Goal: Transaction & Acquisition: Purchase product/service

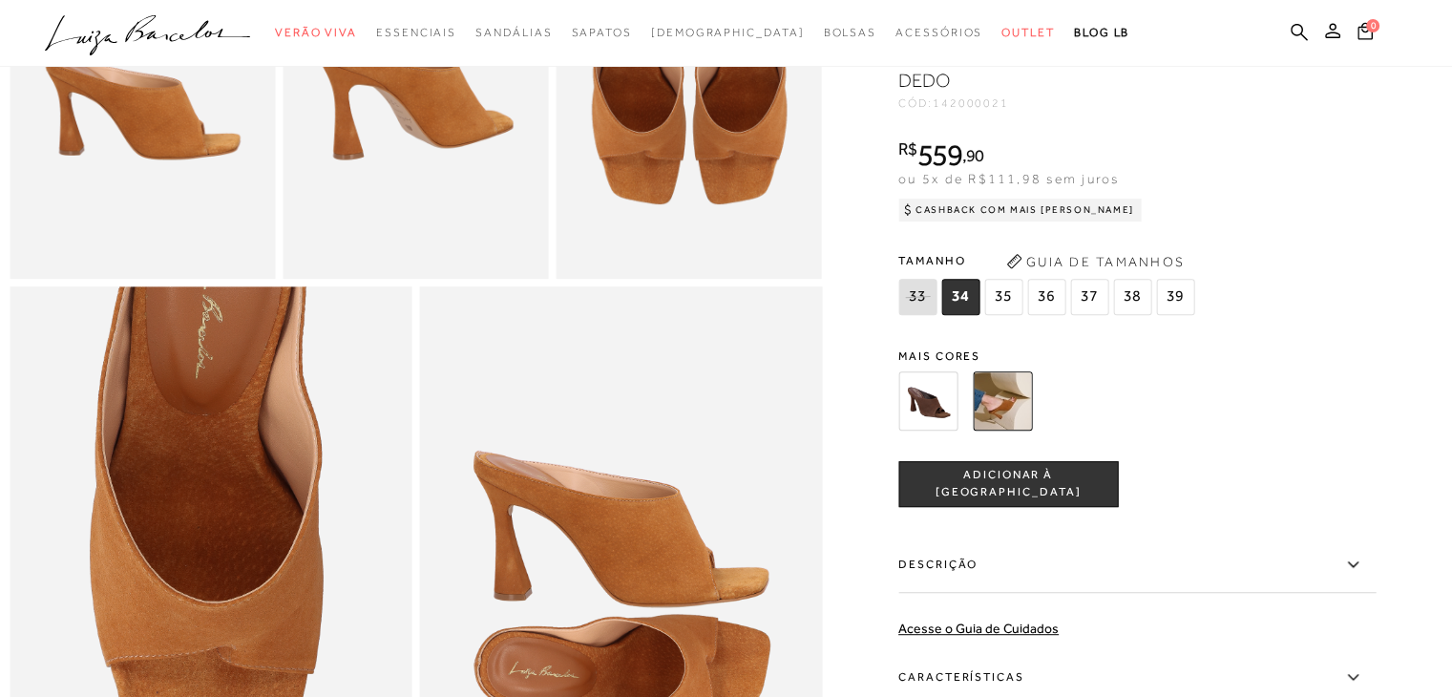
scroll to position [859, 0]
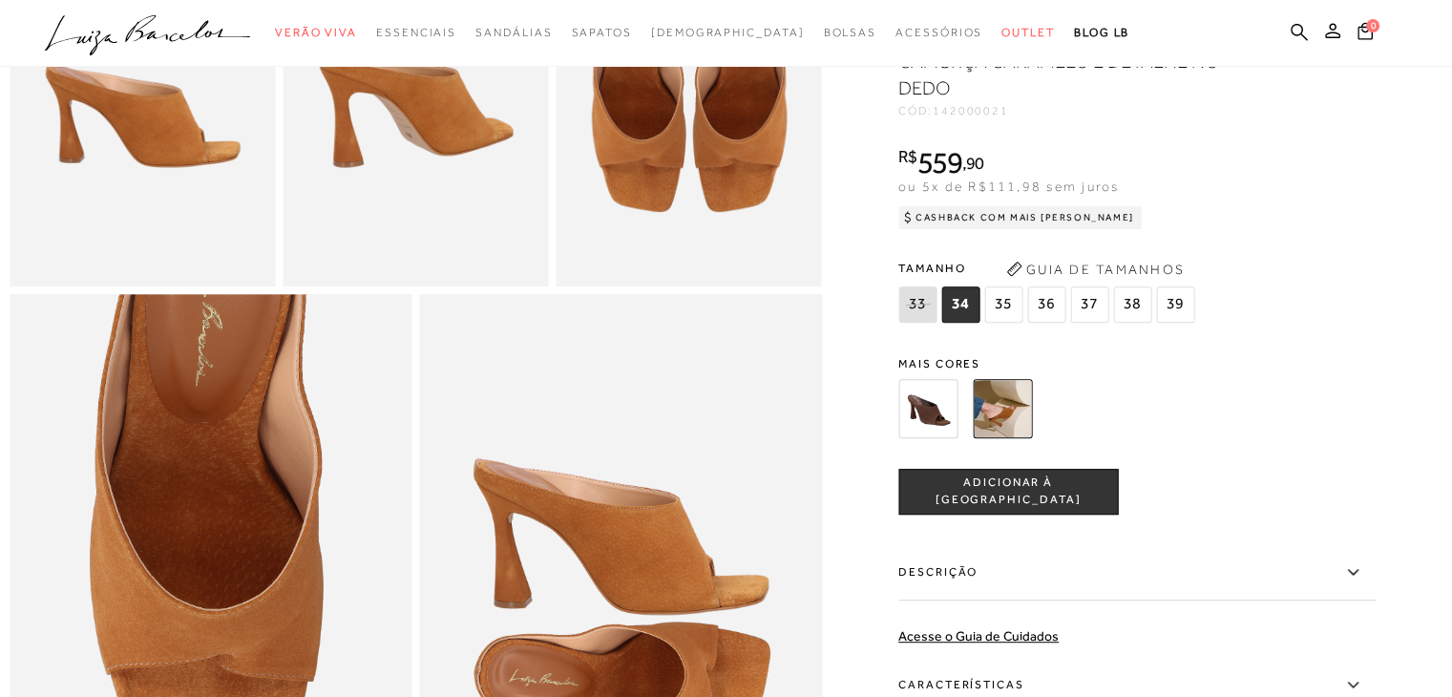
click at [947, 438] on img at bounding box center [928, 408] width 59 height 59
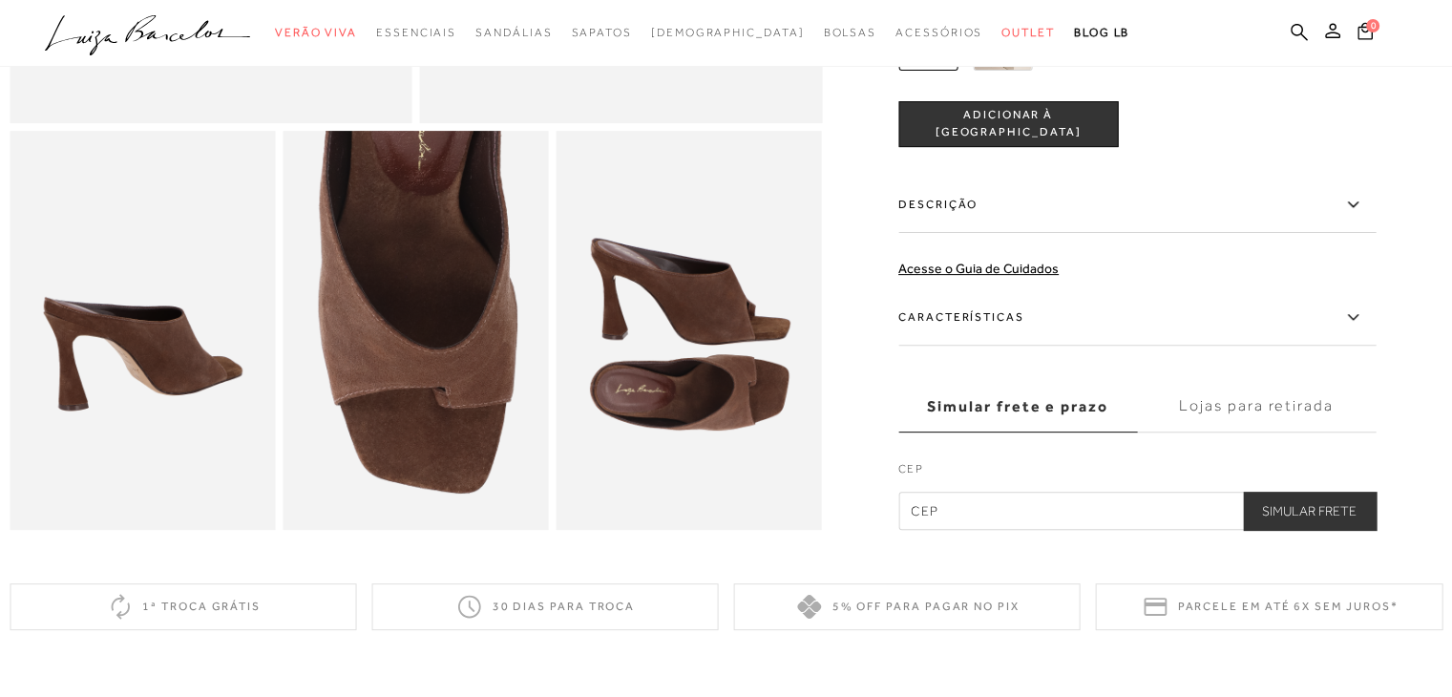
scroll to position [615, 0]
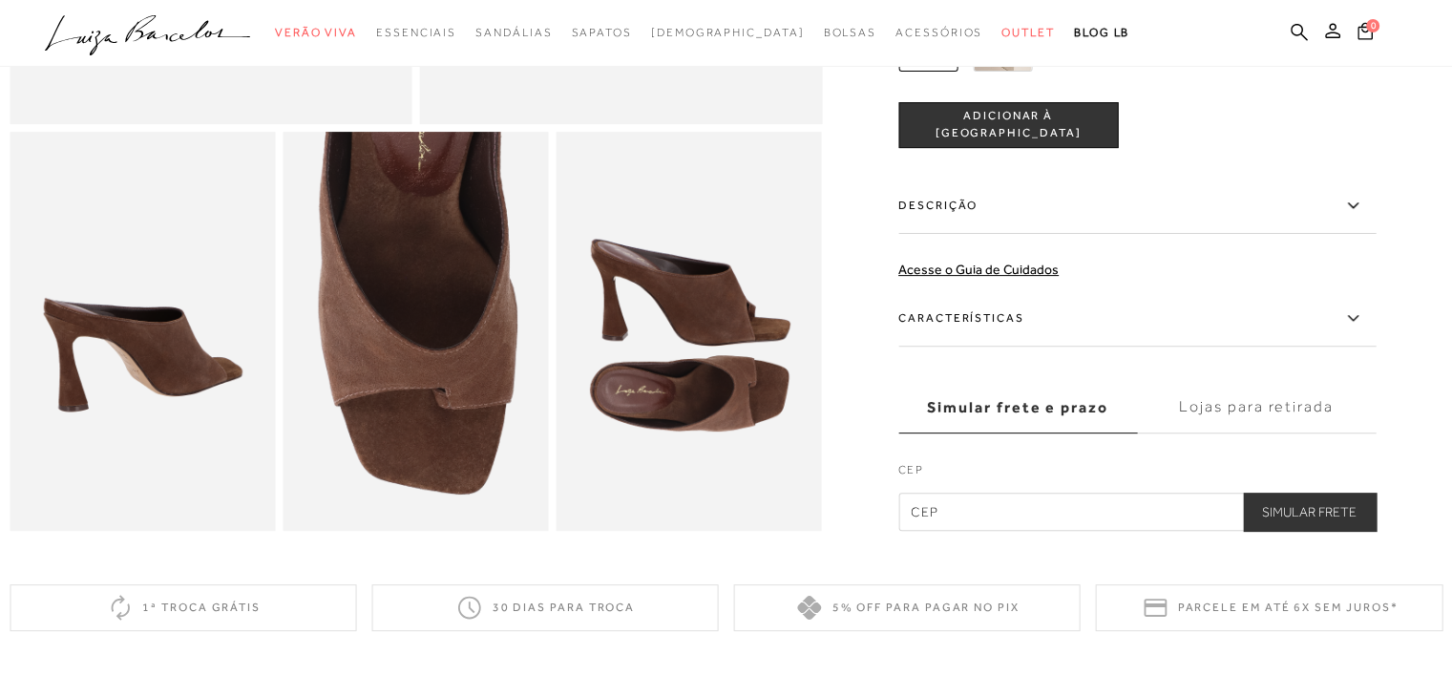
click at [1022, 72] on img at bounding box center [1002, 41] width 59 height 59
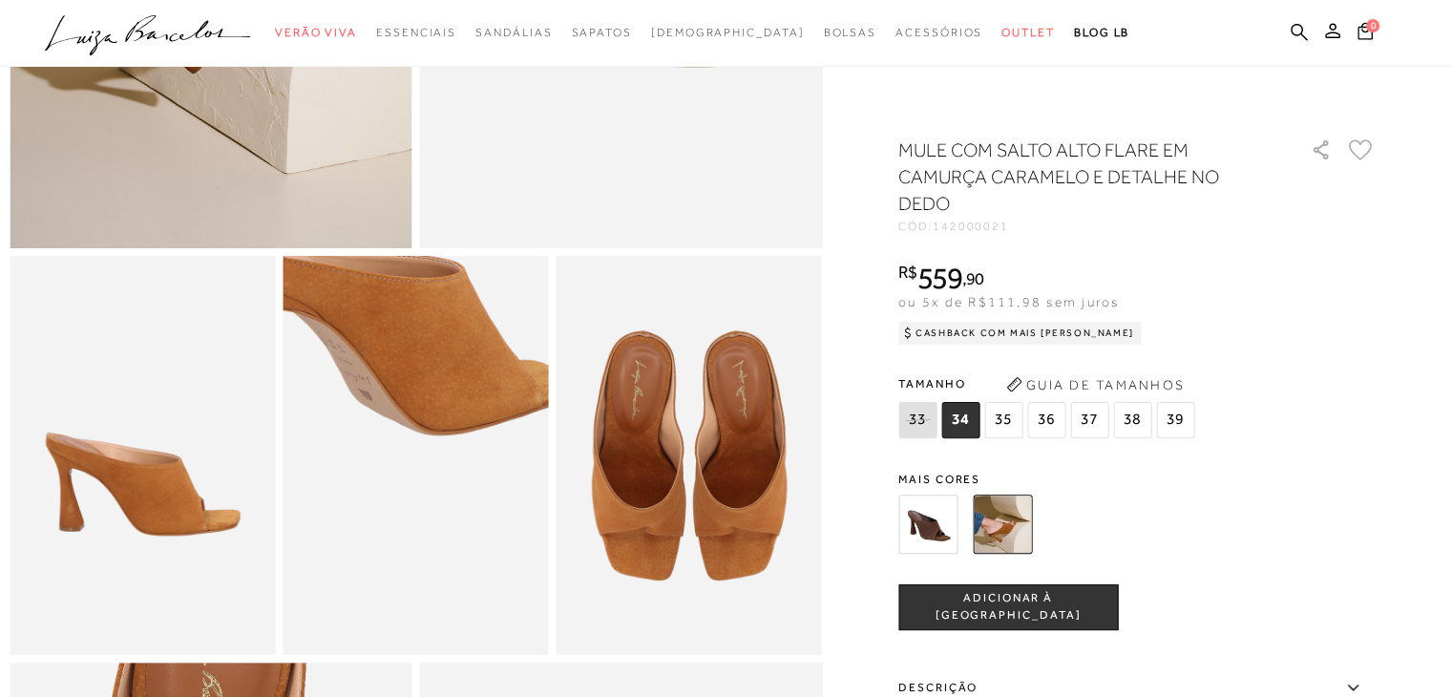
scroll to position [382, 0]
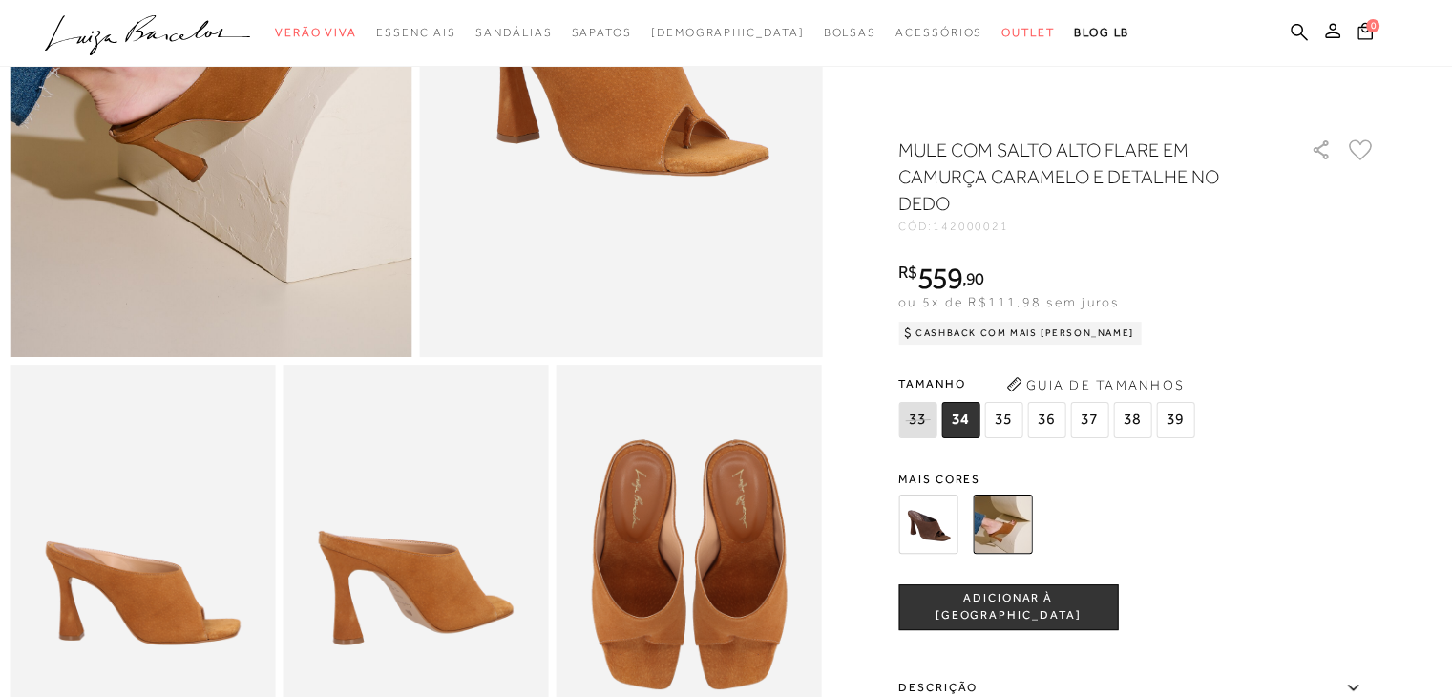
click at [260, 151] on img at bounding box center [211, 55] width 403 height 603
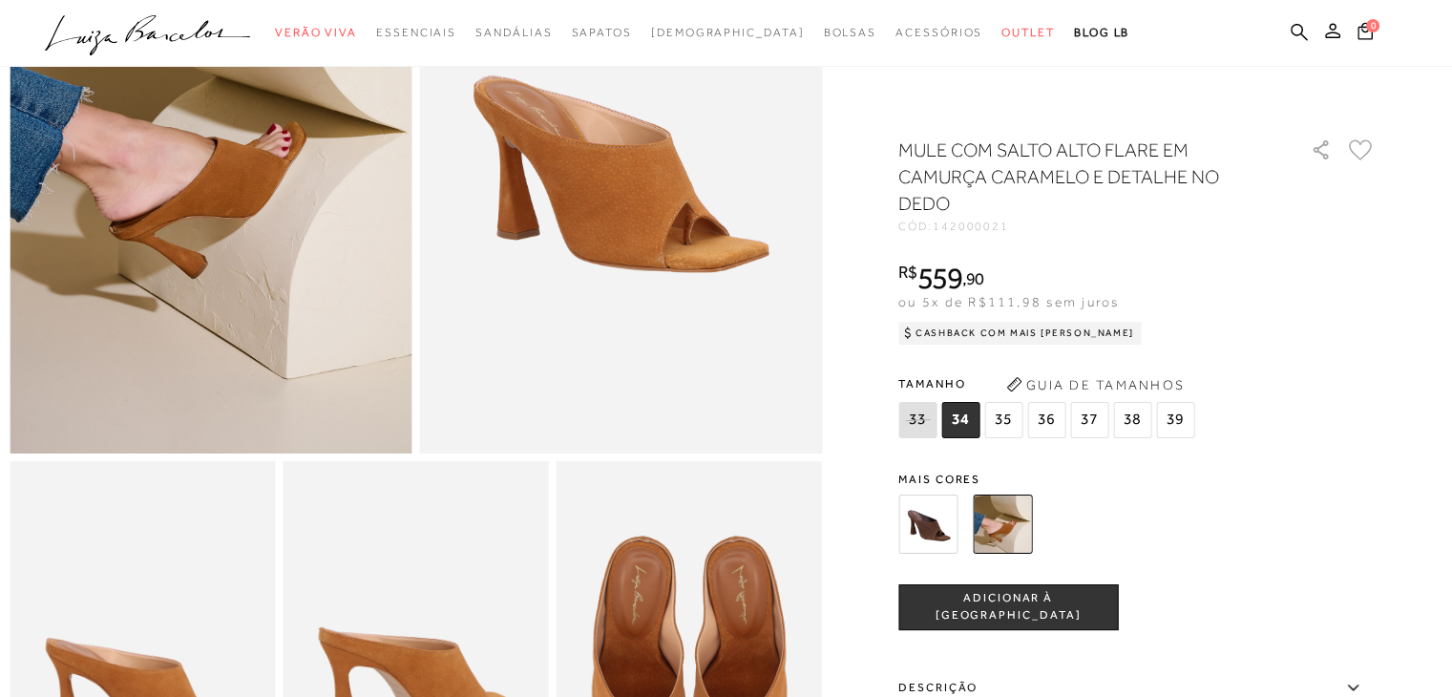
scroll to position [0, 0]
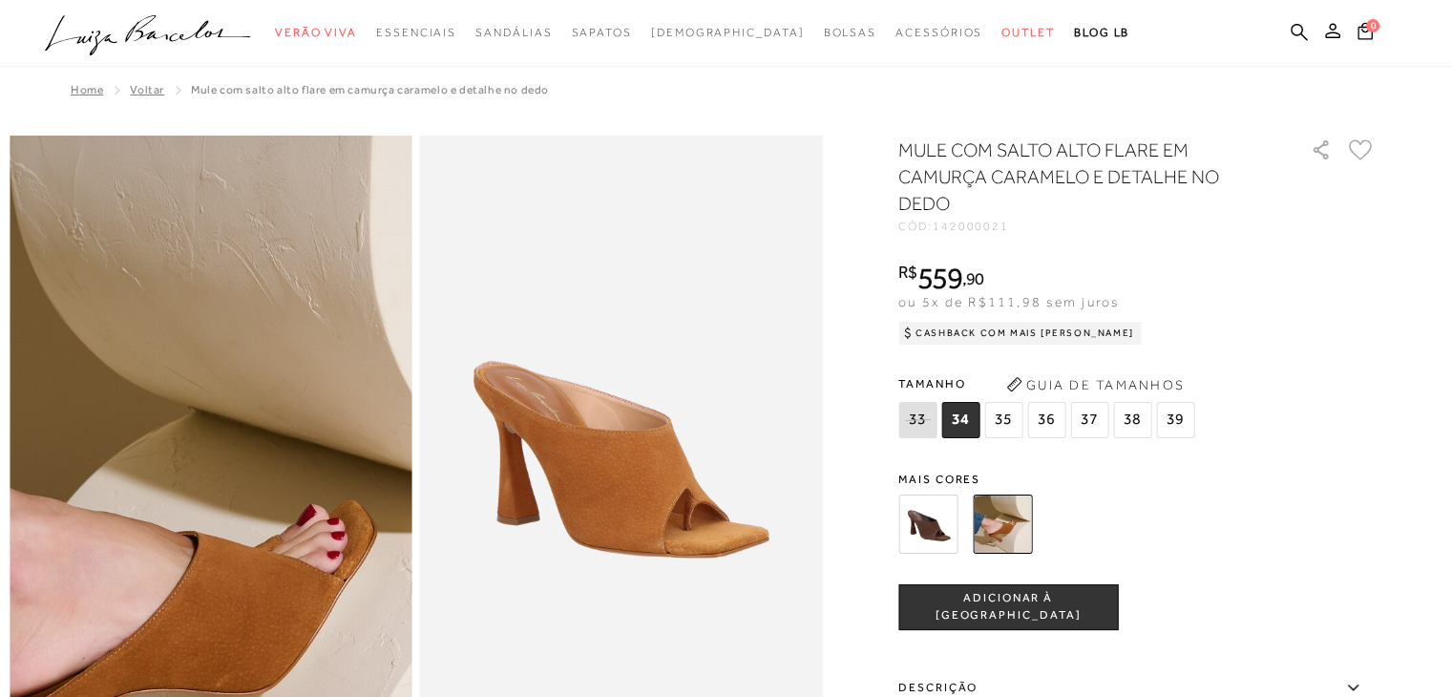
click at [234, 317] on img at bounding box center [184, 561] width 805 height 1208
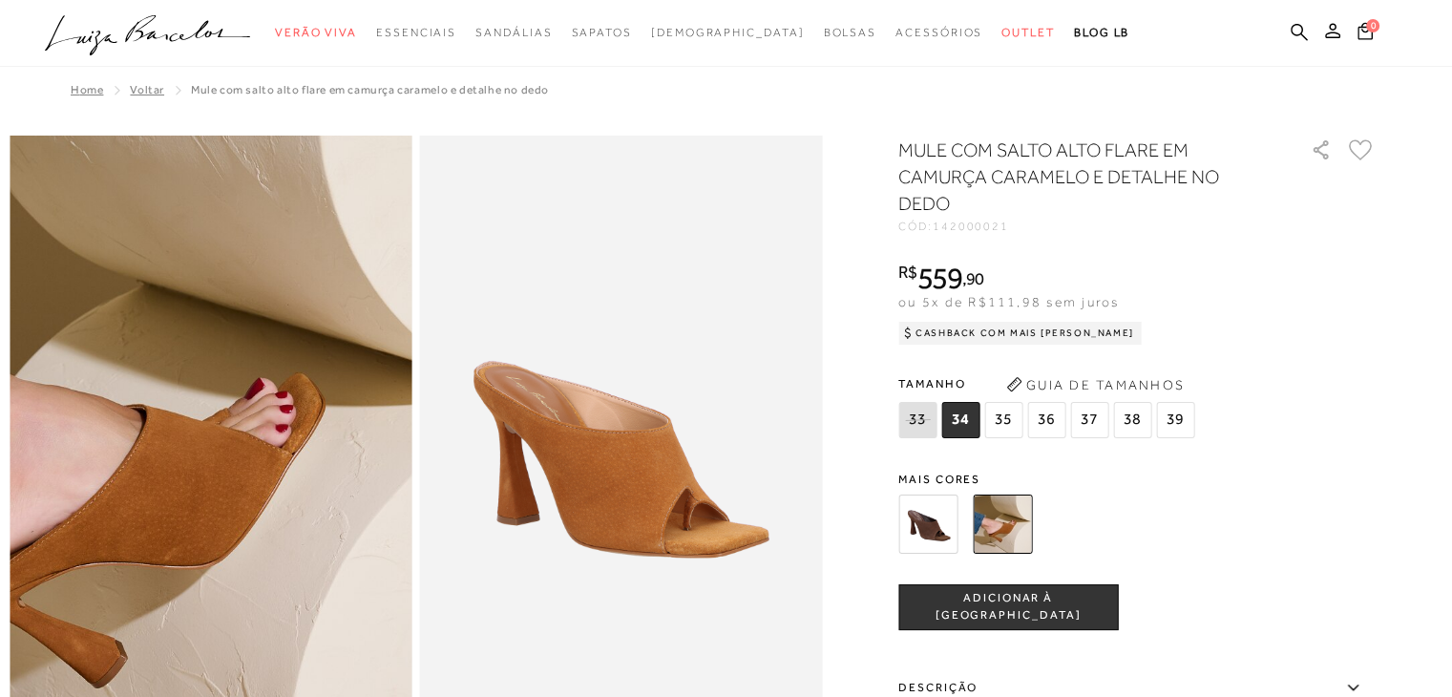
click at [168, 412] on img at bounding box center [133, 435] width 805 height 1208
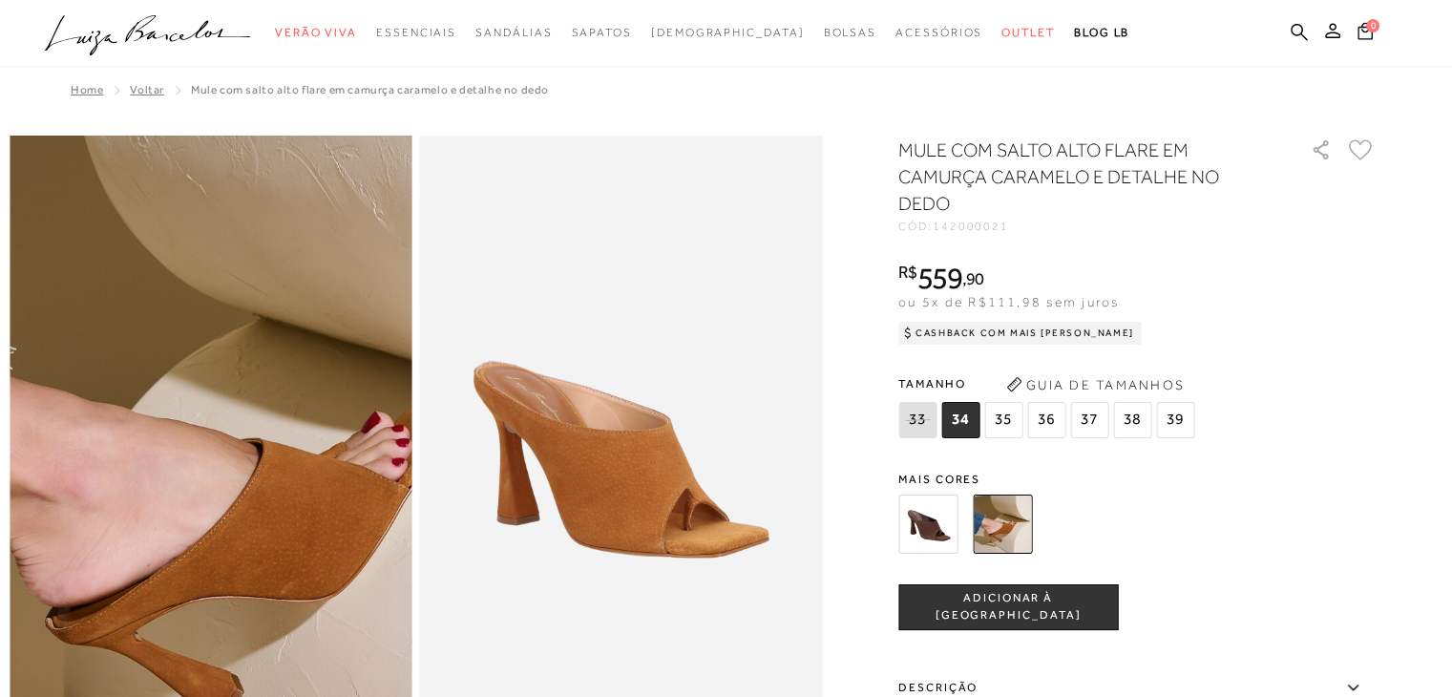
click at [168, 412] on img at bounding box center [248, 468] width 805 height 1208
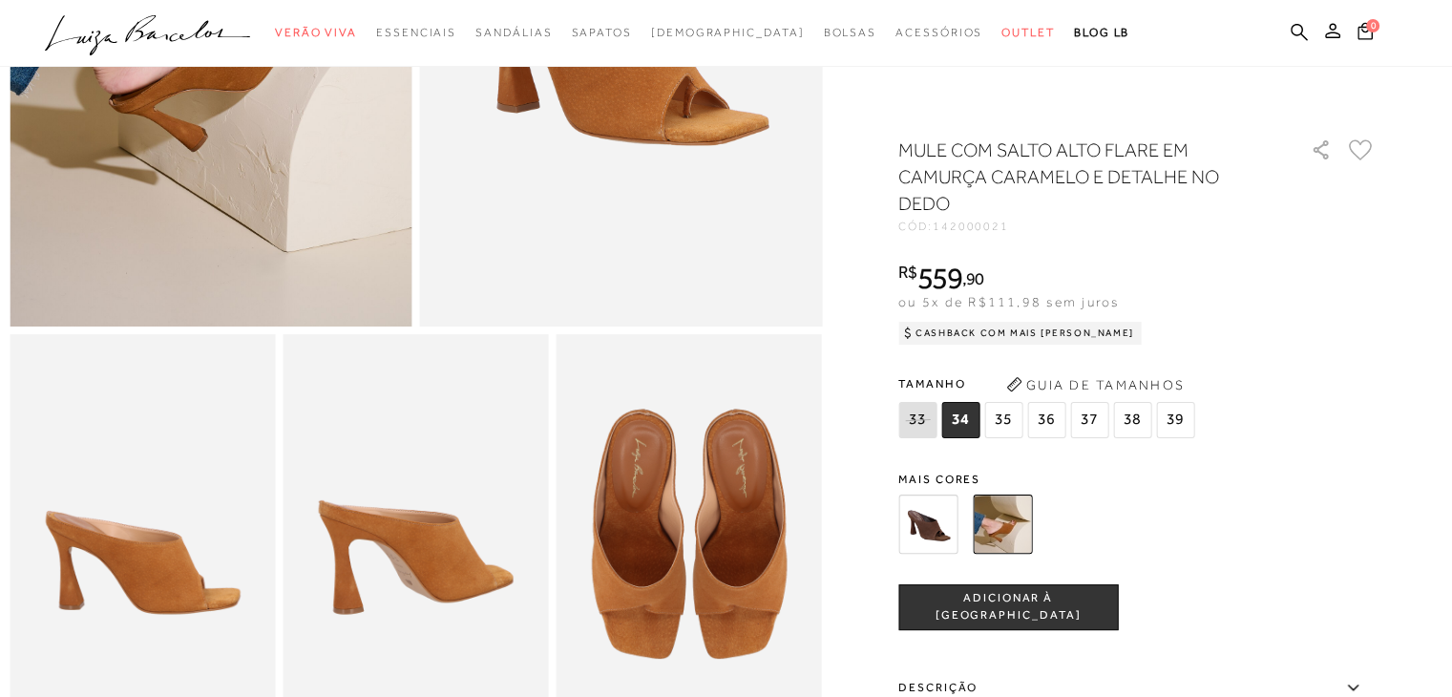
scroll to position [382, 0]
